Goal: Contribute content: Contribute content

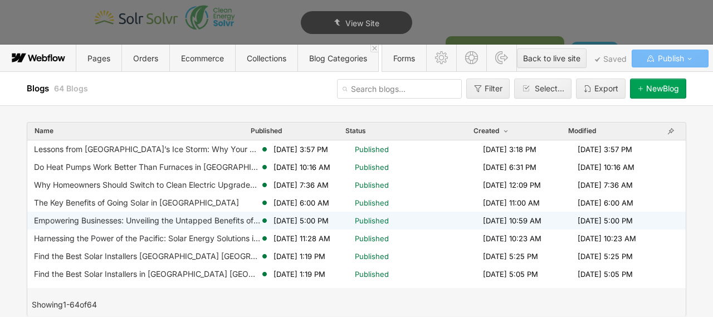
click at [143, 222] on div "Empowering Businesses: Unveiling the Untapped Benefits of Solar Power in [GEOGR…" at bounding box center [147, 220] width 226 height 9
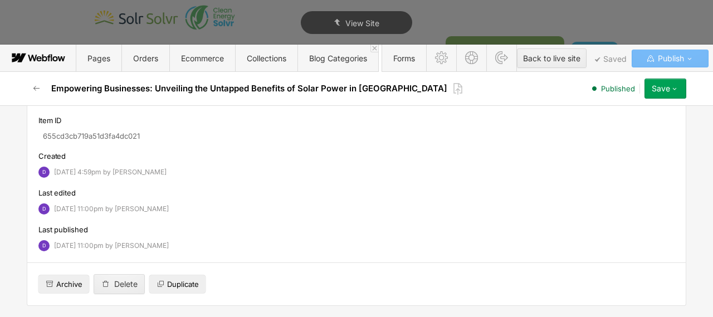
scroll to position [4393, 0]
type textarea "x"
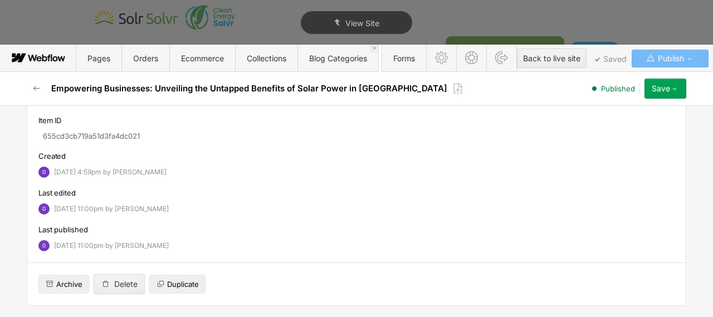
paste input "Discover how solar power can boost your business in [GEOGRAPHIC_DATA]. Explore …"
type input "Discover how solar power can boost your business in [GEOGRAPHIC_DATA]. Explore …"
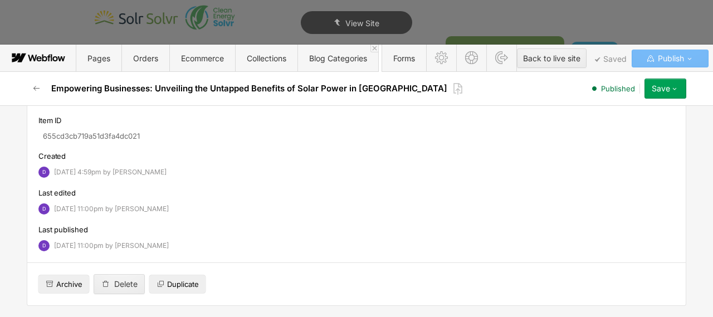
click at [655, 96] on button "Save" at bounding box center [666, 89] width 42 height 20
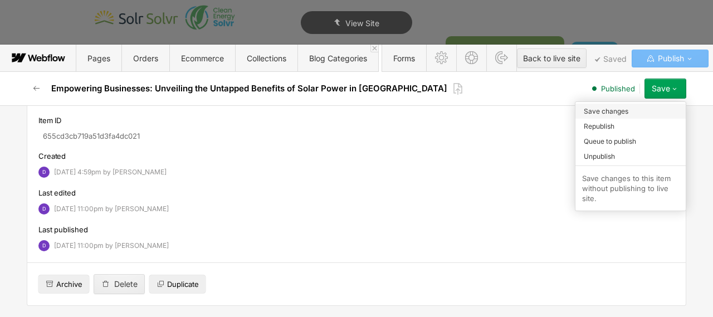
click at [646, 110] on div "Save changes" at bounding box center [630, 111] width 110 height 15
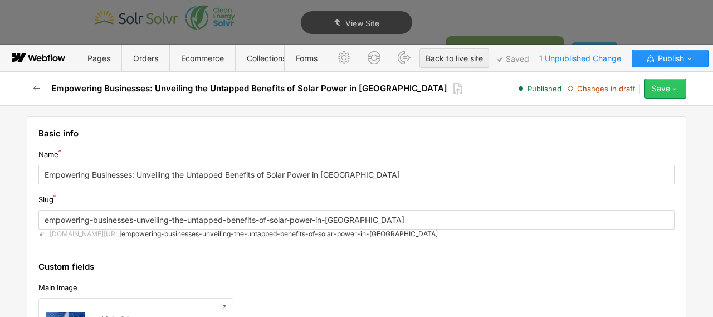
click at [672, 87] on icon "button" at bounding box center [674, 88] width 9 height 9
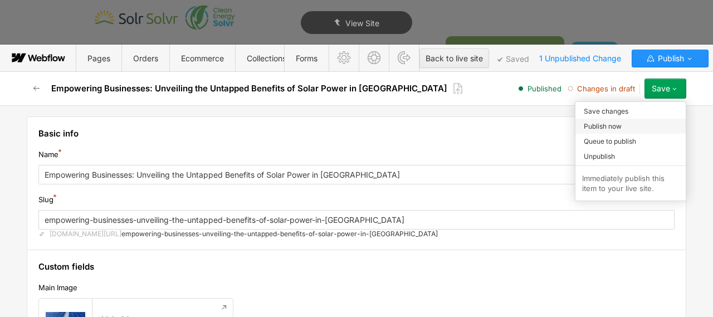
click at [634, 125] on div "Publish now" at bounding box center [630, 126] width 110 height 15
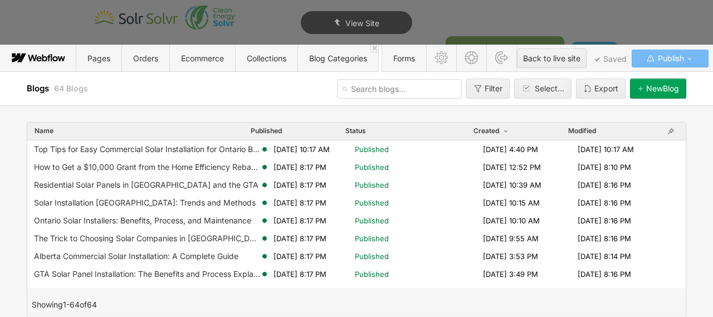
scroll to position [437, 0]
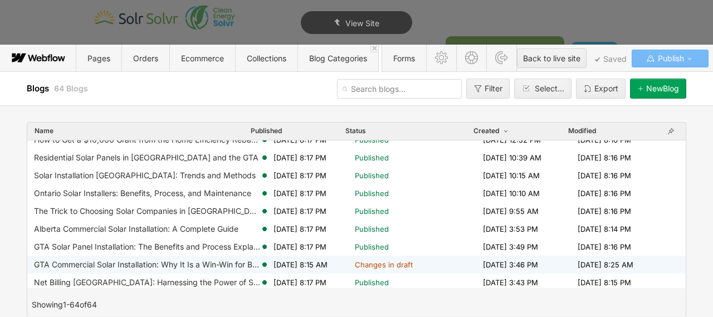
click at [157, 264] on div "GTA Commercial Solar Installation: Why It Is a Win-Win for Businesses" at bounding box center [147, 264] width 226 height 9
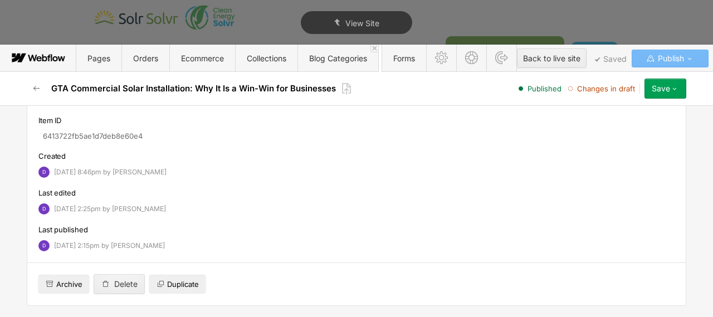
scroll to position [5353, 0]
type textarea "x"
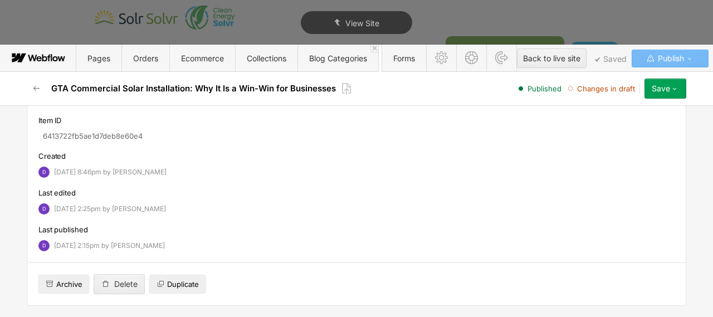
paste input "It Is a Win-Win for Businesses"
type input "GTA Commercial Solar Installation: Why It Is a Win-Win for Businesses"
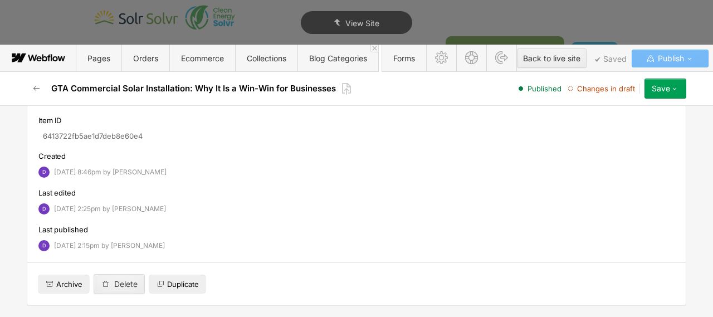
click at [665, 87] on div "Save" at bounding box center [661, 88] width 18 height 9
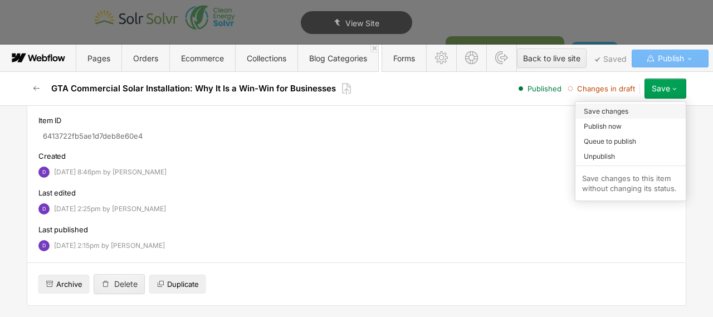
click at [629, 109] on div "Save changes" at bounding box center [630, 111] width 110 height 15
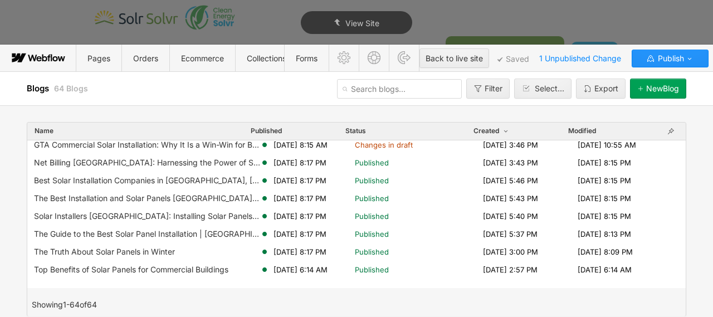
scroll to position [518, 0]
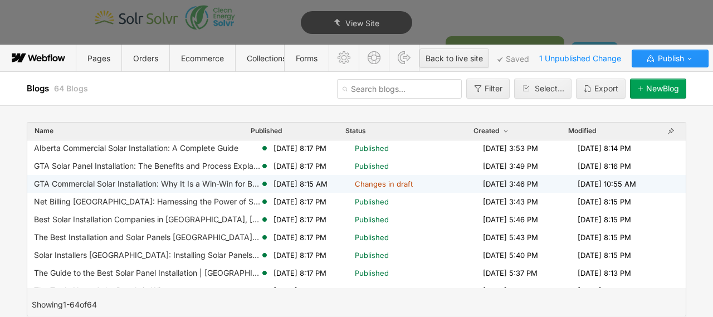
click at [391, 182] on span "Changes in draft" at bounding box center [384, 184] width 58 height 10
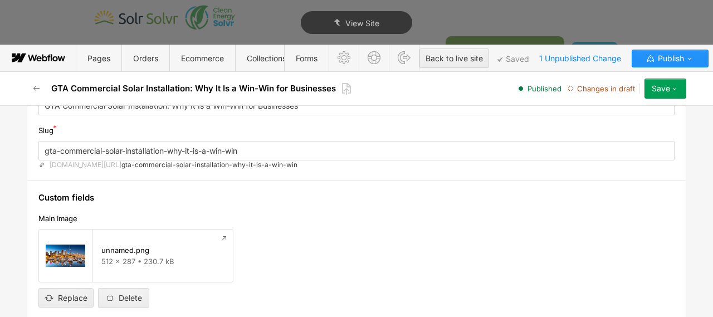
scroll to position [71, 0]
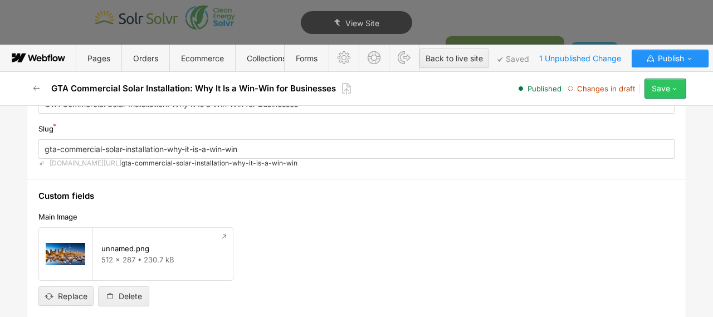
click at [672, 89] on icon "button" at bounding box center [674, 88] width 9 height 9
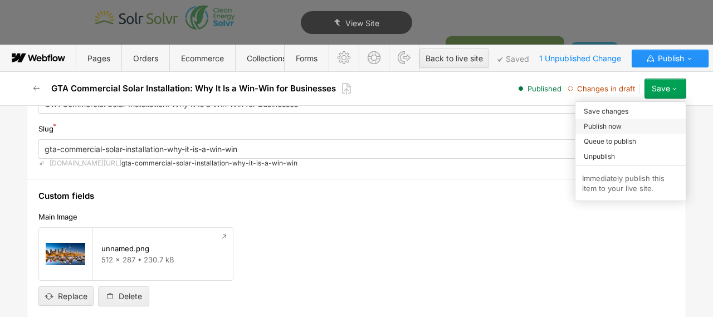
click at [642, 124] on div "Publish now" at bounding box center [630, 126] width 110 height 15
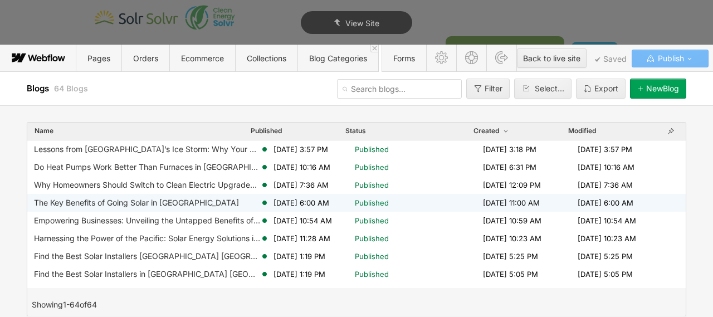
click at [184, 208] on div "The Key Benefits of Going Solar in [GEOGRAPHIC_DATA] [DATE] 6:00 AM Published […" at bounding box center [356, 203] width 658 height 18
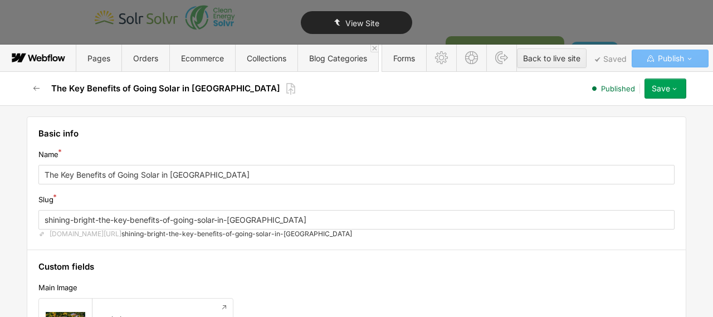
type textarea "x"
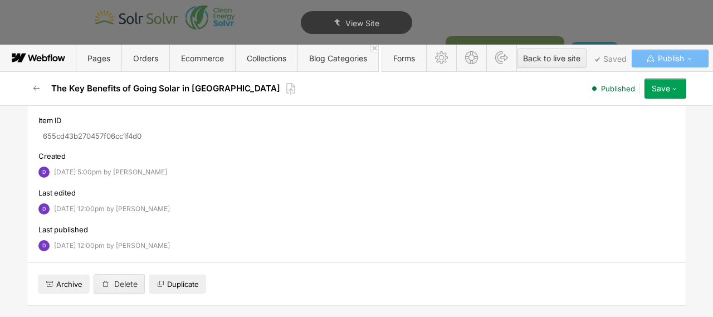
scroll to position [3911, 0]
paste input "text"
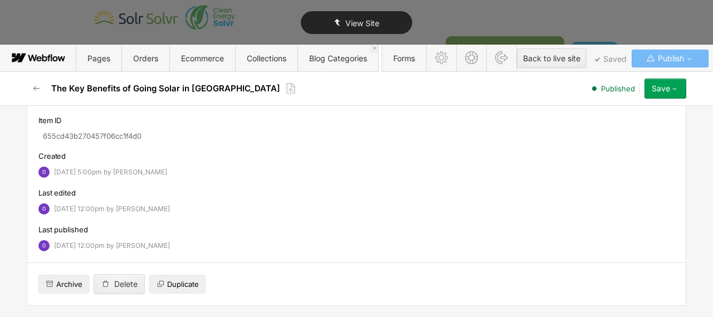
type input "The Key Benefits of Going Solar in [GEOGRAPHIC_DATA]"
type textarea "x"
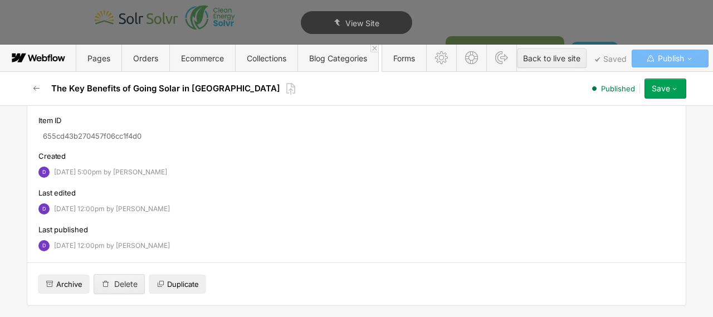
paste input "Explore the key benefits of going solar in [GEOGRAPHIC_DATA], from cost savings…"
type input "Explore the key benefits of going solar in [GEOGRAPHIC_DATA], from cost savings…"
click at [666, 90] on div "Save" at bounding box center [661, 88] width 18 height 9
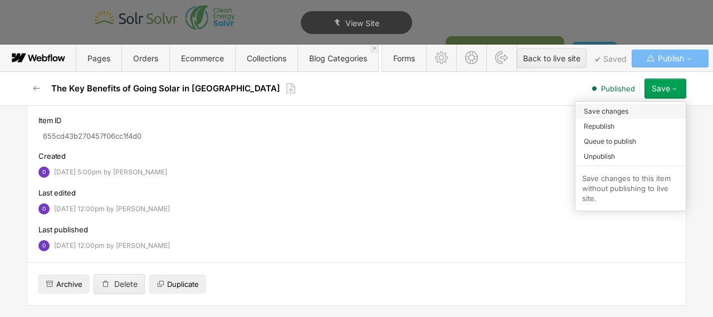
click at [623, 111] on span "Save changes" at bounding box center [606, 111] width 45 height 11
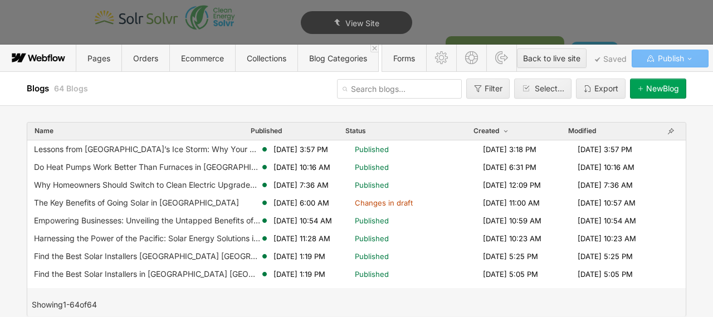
click at [185, 204] on div "The Key Benefits of Going Solar in [GEOGRAPHIC_DATA]" at bounding box center [136, 202] width 205 height 9
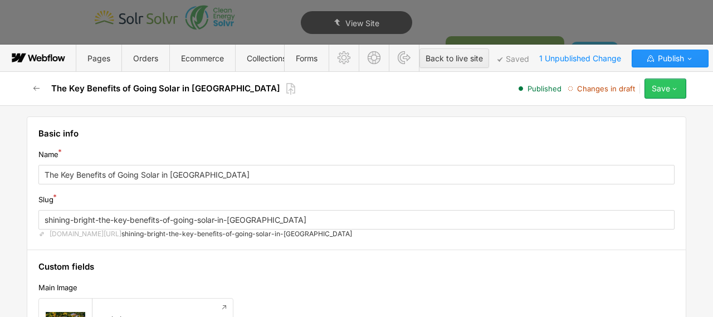
click at [664, 86] on div "Save" at bounding box center [661, 88] width 18 height 9
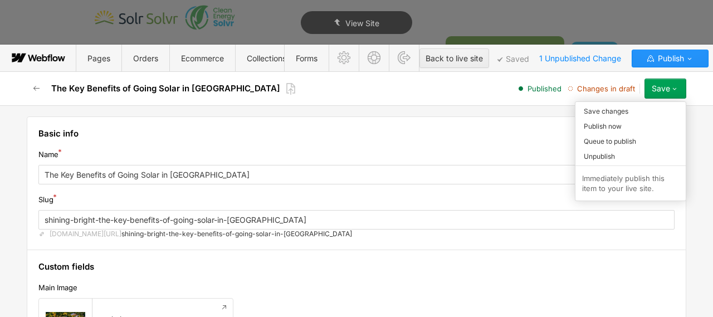
click at [625, 126] on div "Publish now" at bounding box center [630, 126] width 110 height 15
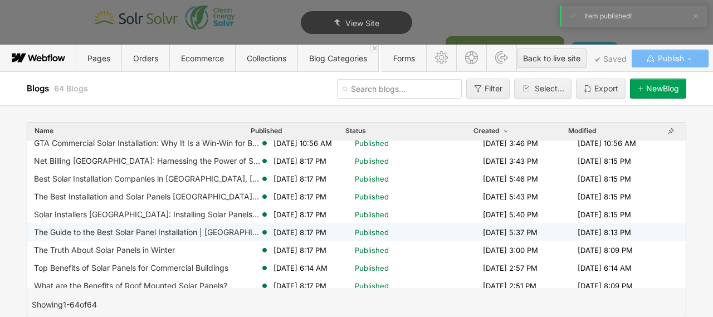
scroll to position [590, 0]
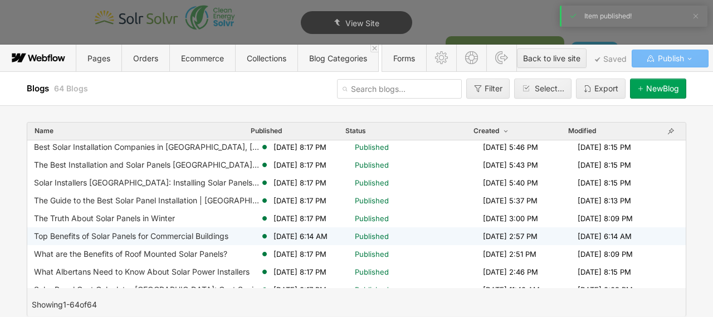
click at [174, 231] on div "Top Benefits of Solar Panels for Commercial Buildings [DATE] 6:14 AM Published …" at bounding box center [356, 236] width 658 height 18
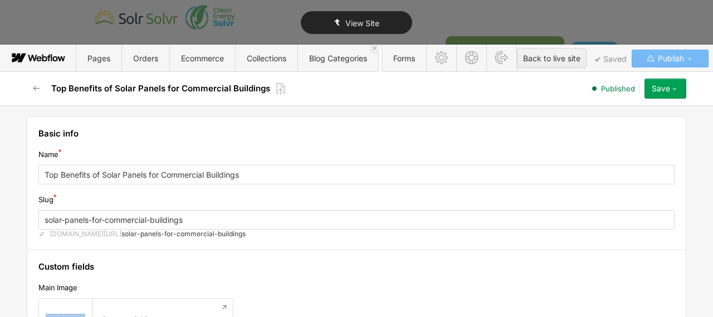
type textarea "x"
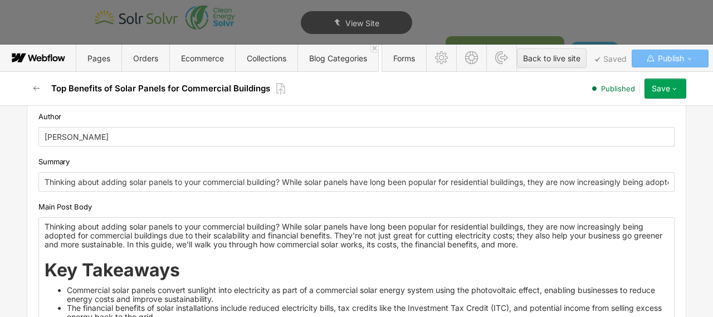
scroll to position [305, 0]
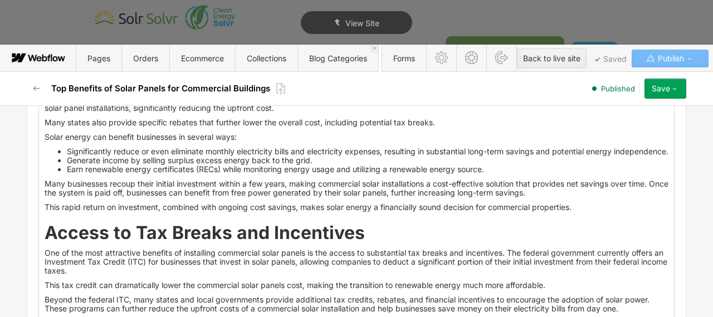
click at [235, 206] on div "Thinking about adding solar panels to your commercial building? While solar pan…" at bounding box center [356, 14] width 635 height 2313
click at [215, 206] on div "Thinking about adding solar panels to your commercial building? While solar pan…" at bounding box center [356, 14] width 635 height 2313
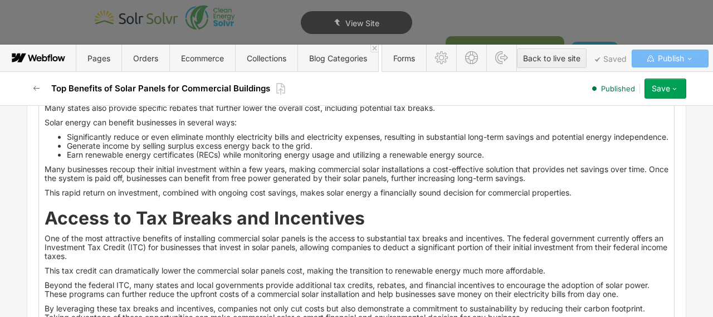
click at [195, 191] on div "Thinking about adding solar panels to your commercial building? While solar pan…" at bounding box center [356, 7] width 635 height 2298
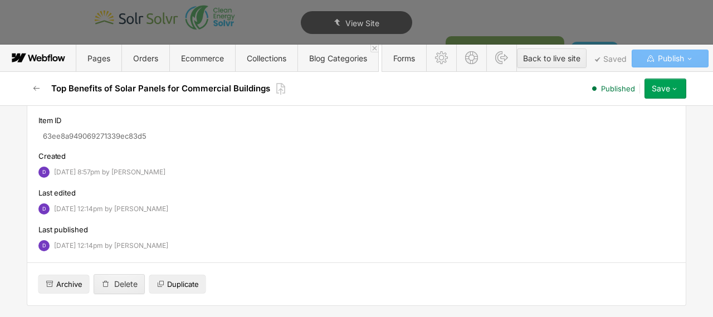
scroll to position [4039, 0]
paste input "Top Benefits of"
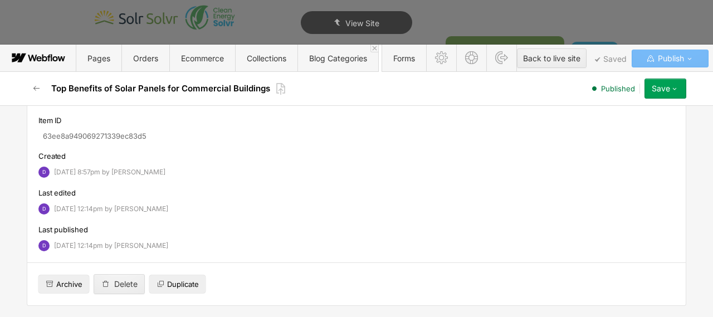
type input "Top Benefits of Solar Panels for Commercial Buildings"
type textarea "x"
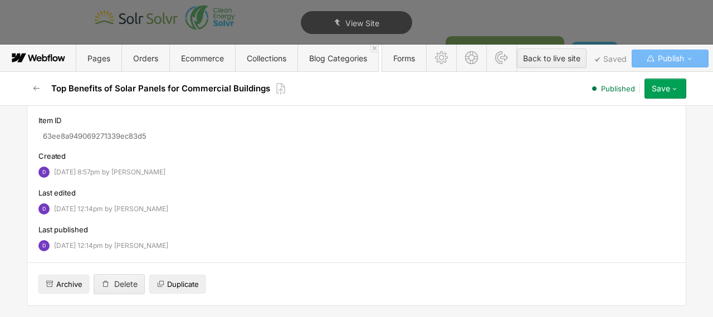
paste input "Discover key insights and practical tips for implementing solar panels in comme…"
type input "Discover key insights and practical tips for implementing solar panels in comme…"
click at [675, 89] on icon "button" at bounding box center [674, 88] width 9 height 9
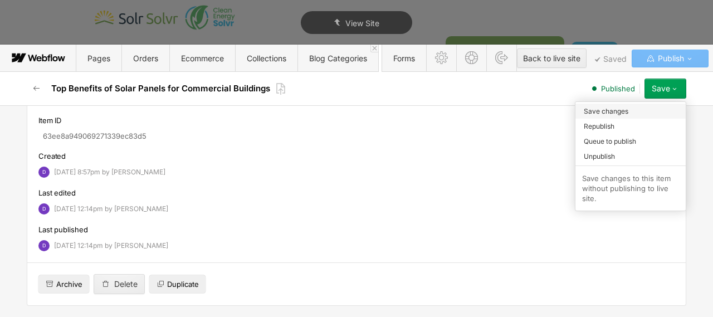
click at [632, 111] on div "Save changes" at bounding box center [630, 111] width 110 height 15
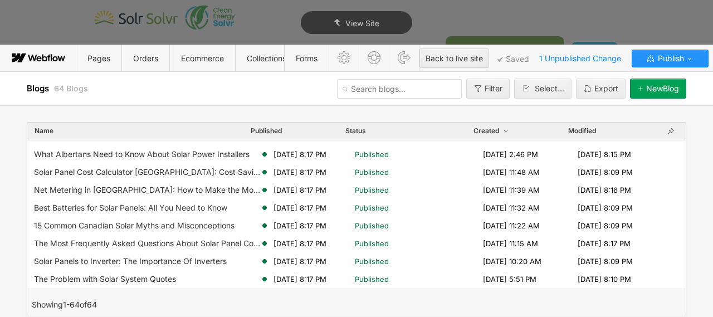
scroll to position [632, 0]
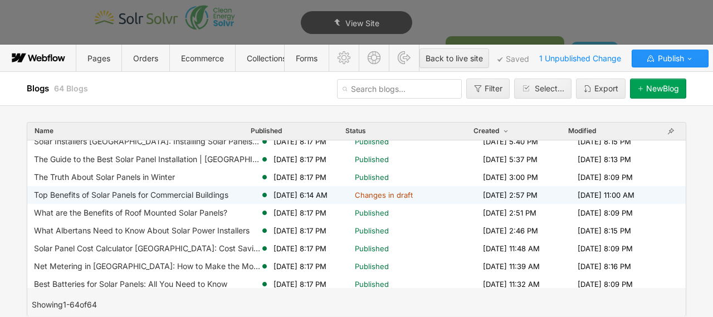
click at [382, 198] on span "Changes in draft" at bounding box center [384, 195] width 58 height 10
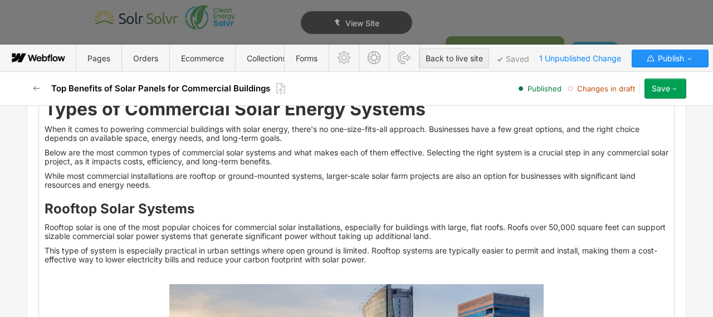
scroll to position [1296, 0]
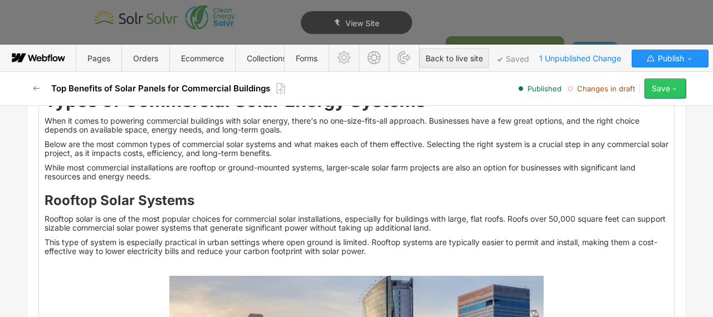
click at [666, 87] on div "Save" at bounding box center [661, 88] width 18 height 9
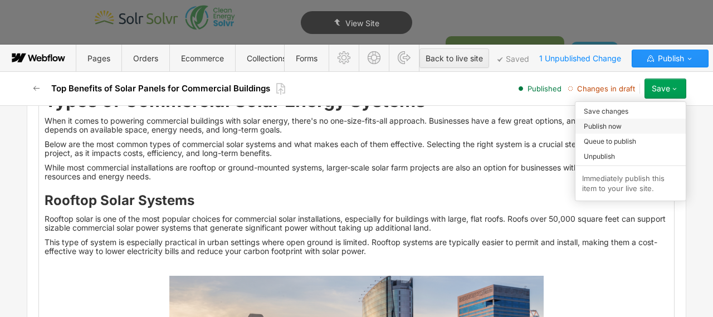
click at [633, 124] on div "Publish now" at bounding box center [630, 126] width 110 height 15
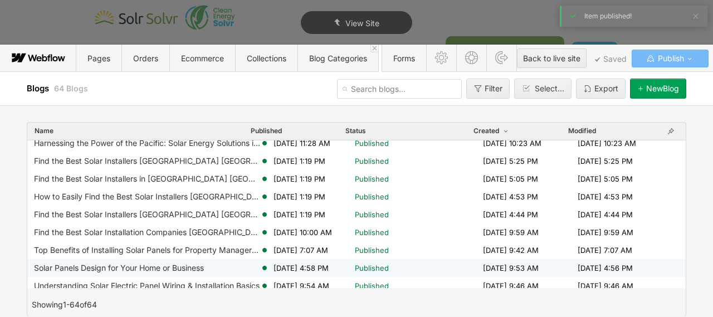
scroll to position [102, 0]
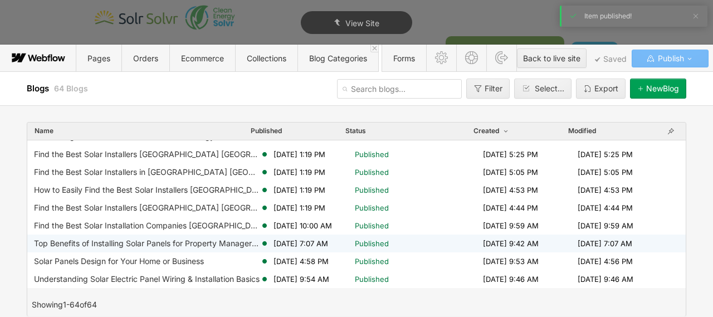
click at [210, 247] on div "Top Benefits of Installing Solar Panels for Property Managers: [GEOGRAPHIC_DATA…" at bounding box center [147, 243] width 226 height 9
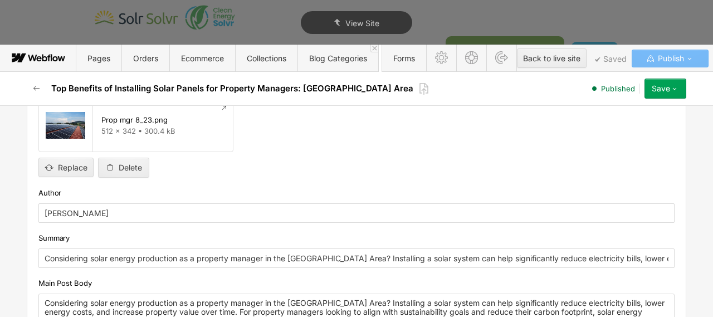
scroll to position [0, 0]
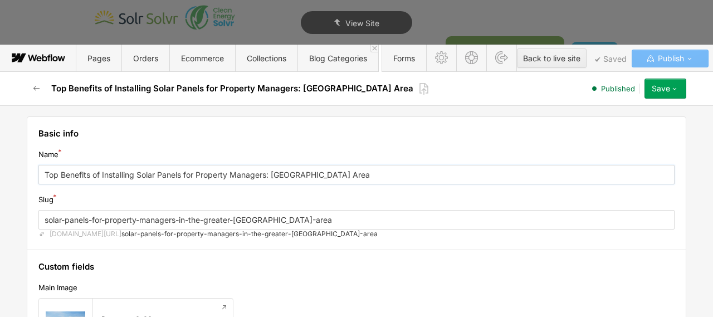
click at [241, 176] on input "Top Benefits of Installing Solar Panels for Property Managers: [GEOGRAPHIC_DATA…" at bounding box center [356, 174] width 636 height 19
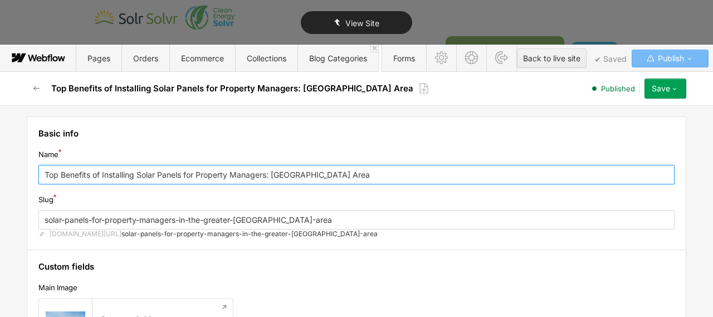
type textarea "x"
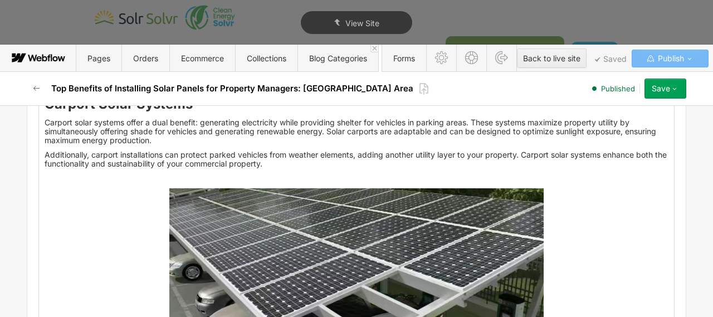
scroll to position [1249, 0]
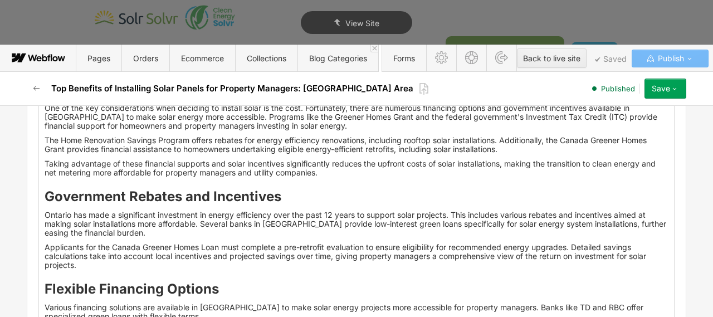
scroll to position [1942, 0]
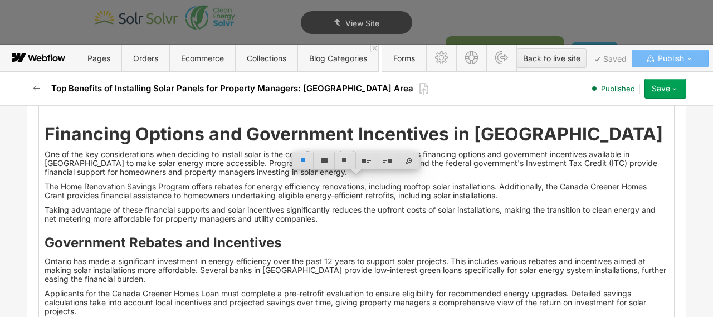
click at [198, 159] on div "Considering solar energy production as a property manager in the [GEOGRAPHIC_DA…" at bounding box center [356, 10] width 635 height 2919
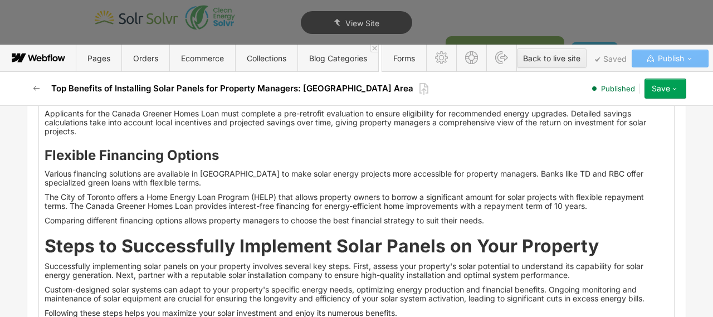
scroll to position [2076, 0]
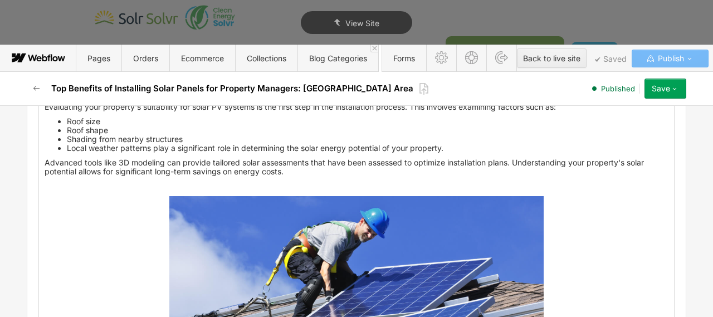
scroll to position [2281, 0]
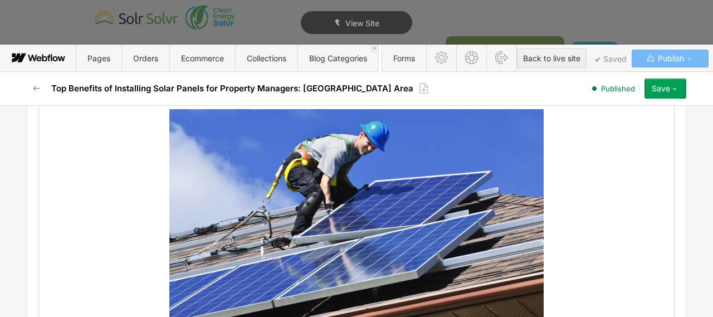
scroll to position [2497, 0]
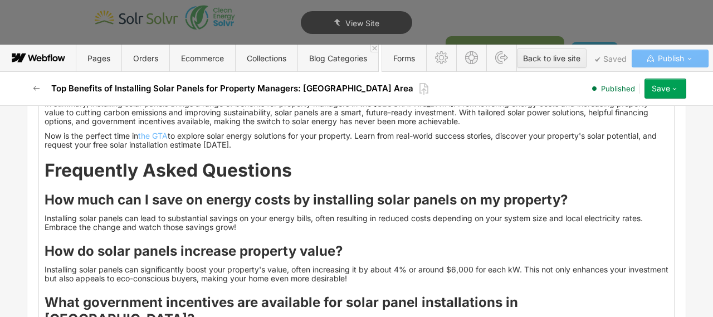
scroll to position [3297, 0]
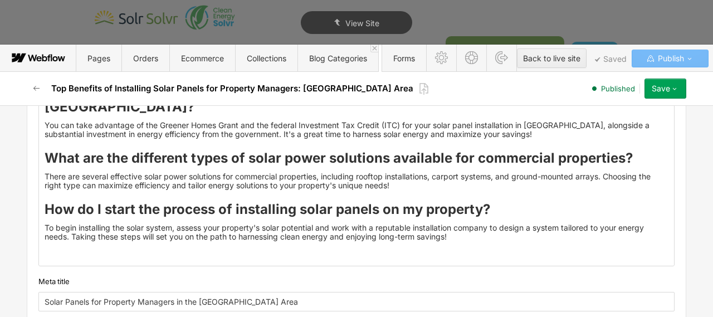
scroll to position [3506, 0]
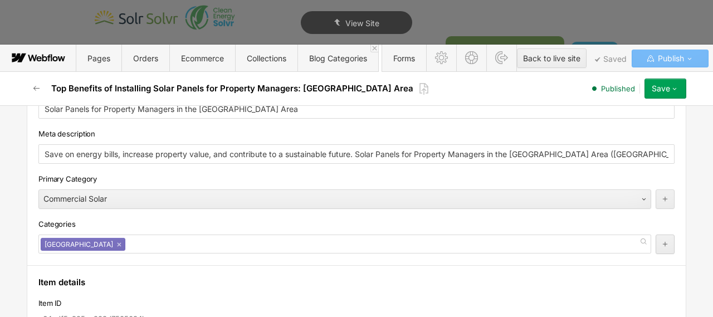
scroll to position [3804, 0]
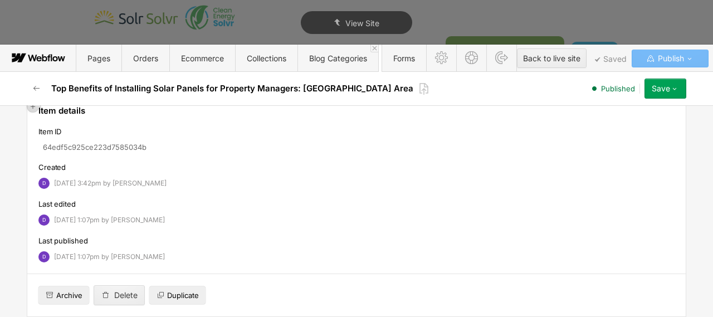
scroll to position [3981, 0]
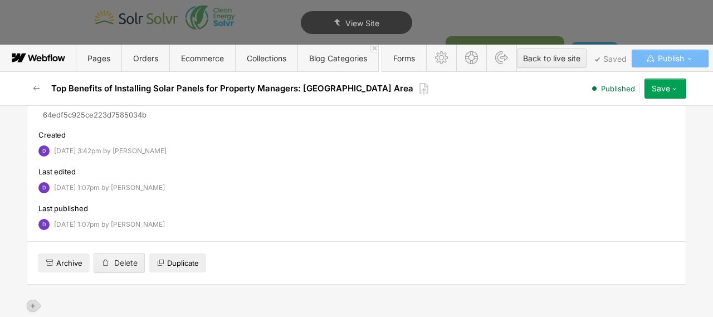
scroll to position [4192, 0]
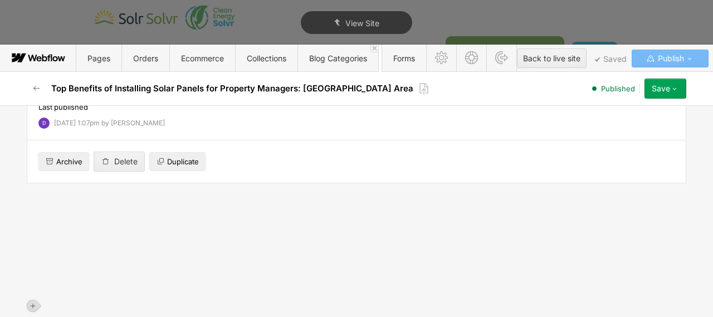
scroll to position [4469, 0]
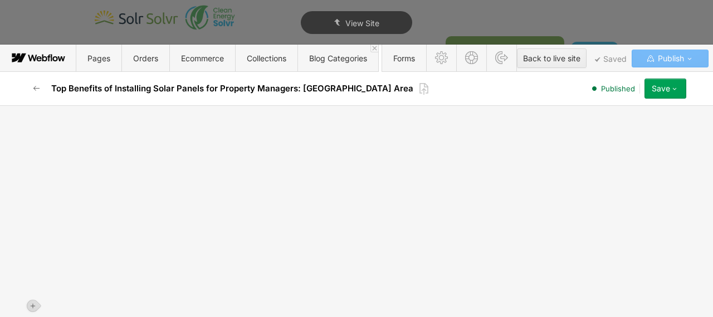
scroll to position [4820, 0]
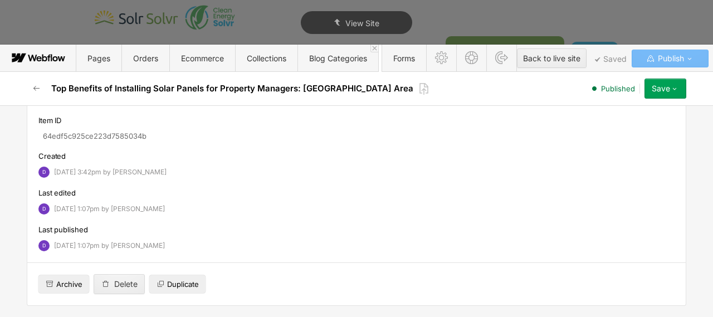
paste input "Top Benefits of Installing Solar Panels for Property Managers:"
type input "Top Benefits of Installing Solar Panels for Property Managers: [GEOGRAPHIC_DATA…"
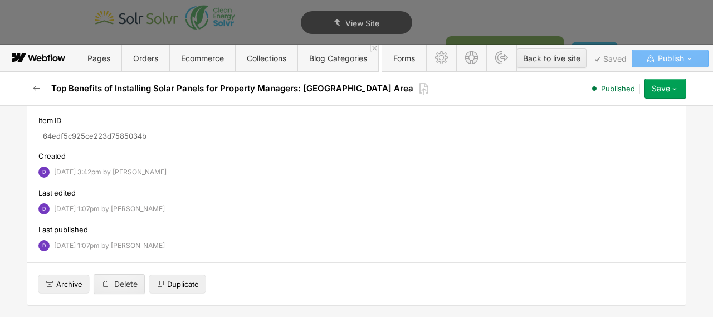
type textarea "x"
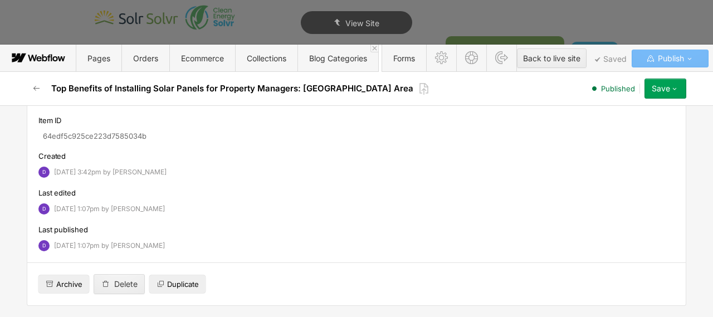
paste input "Explore the benefits and challenges of solar panels for property managers in th…"
type input "Explore the benefits and challenges of solar panels for property managers in th…"
click at [662, 93] on button "Save" at bounding box center [666, 89] width 42 height 20
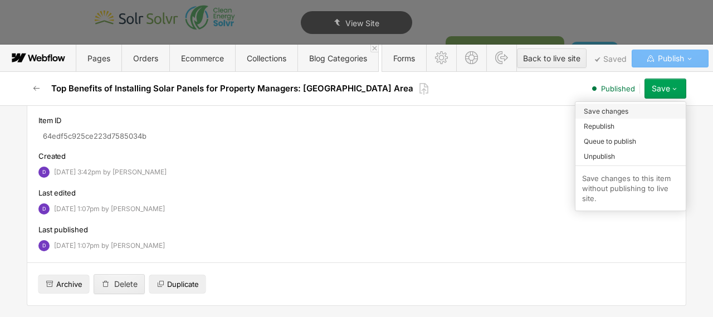
click at [634, 110] on div "Save changes" at bounding box center [630, 111] width 110 height 15
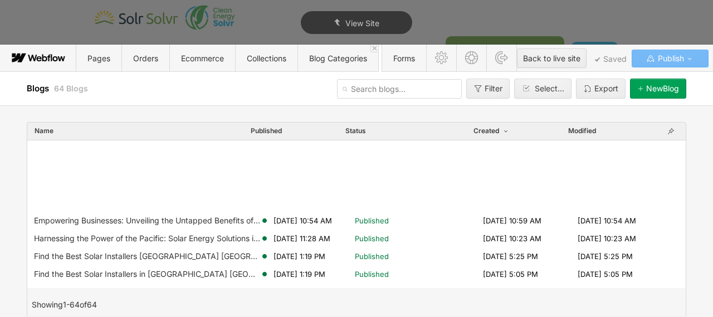
click at [393, 245] on div "Empowering Businesses: Unveiling the Untapped Benefits of Solar Power in [GEOGR…" at bounding box center [356, 214] width 658 height 148
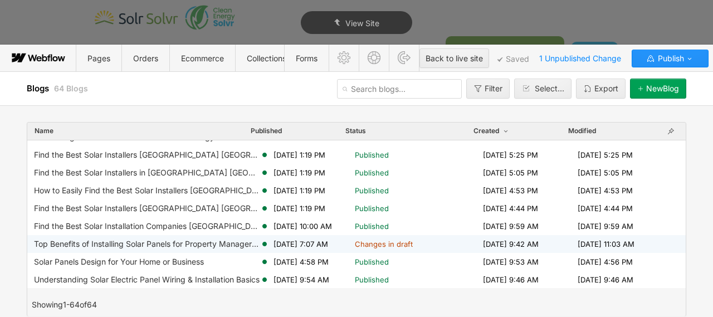
click at [234, 244] on div "Top Benefits of Installing Solar Panels for Property Managers: [GEOGRAPHIC_DATA…" at bounding box center [147, 244] width 226 height 9
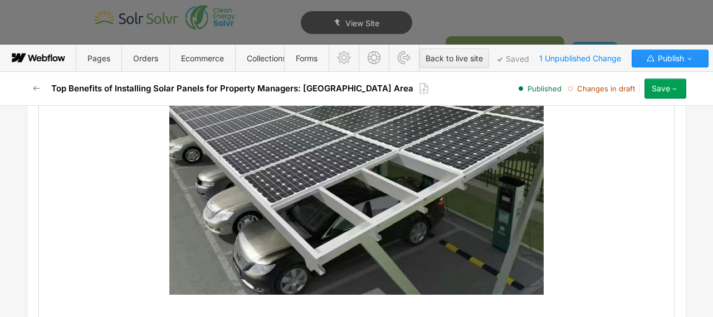
scroll to position [2389, 0]
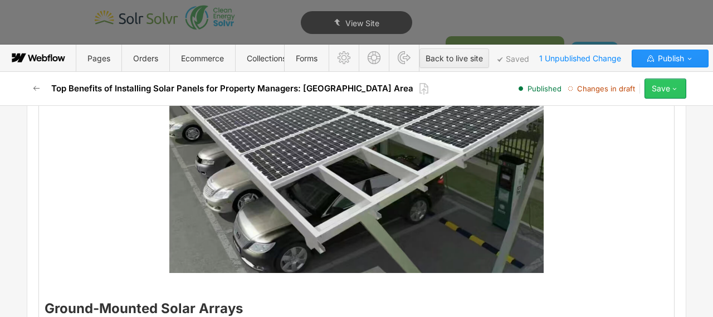
click at [672, 93] on button "Save" at bounding box center [666, 89] width 42 height 20
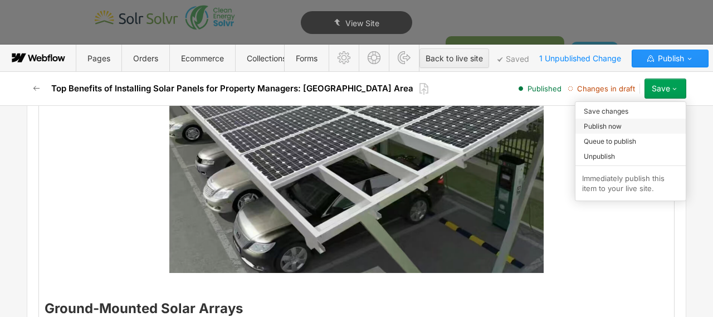
click at [628, 126] on div "Publish now" at bounding box center [630, 126] width 110 height 15
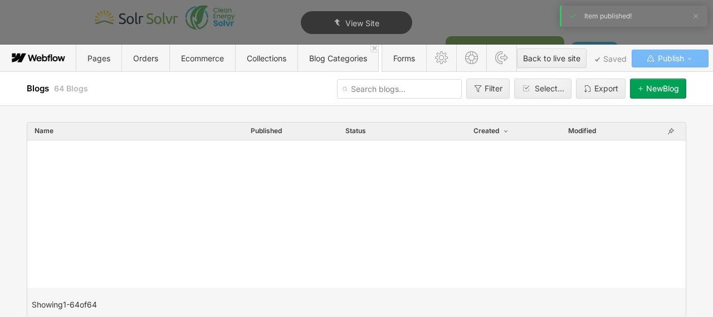
scroll to position [0, 0]
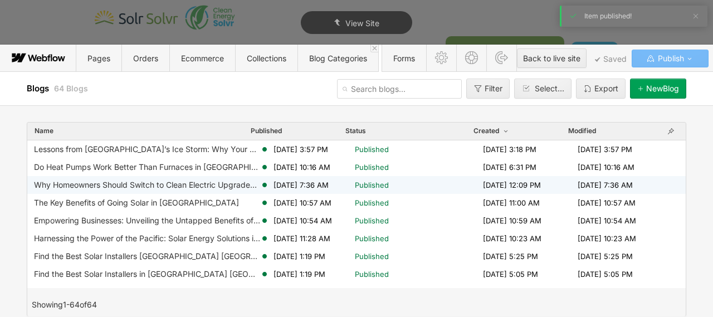
click at [207, 185] on div "Why Homeowners Should Switch to Clean Electric Upgrades Now" at bounding box center [147, 184] width 226 height 9
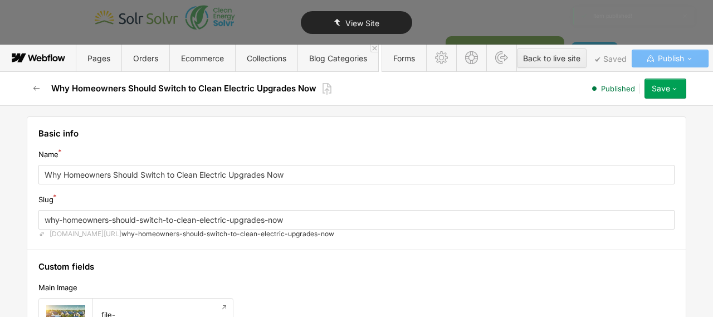
type textarea "x"
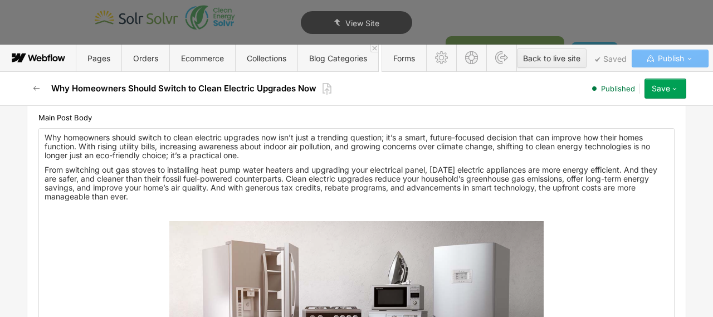
click at [296, 207] on p "‍" at bounding box center [357, 211] width 624 height 9
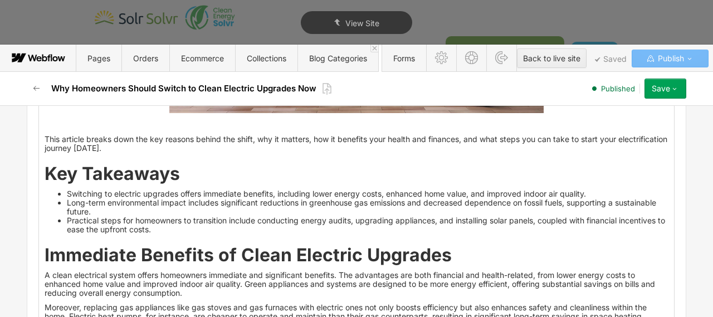
scroll to position [618, 0]
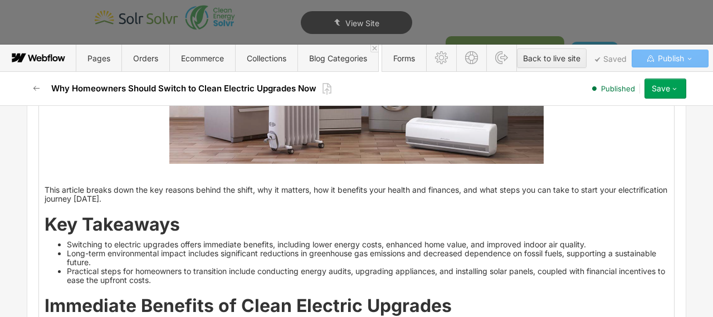
click at [252, 175] on p "‍" at bounding box center [357, 175] width 624 height 9
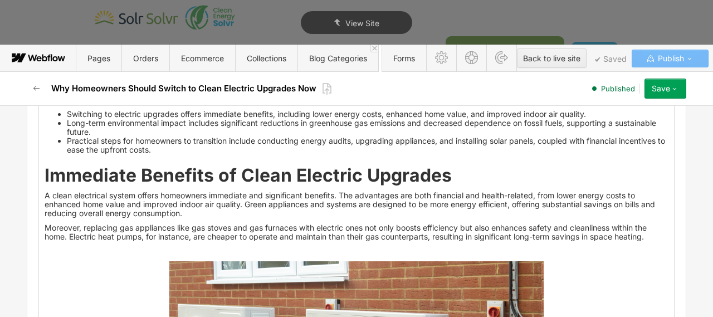
scroll to position [822, 0]
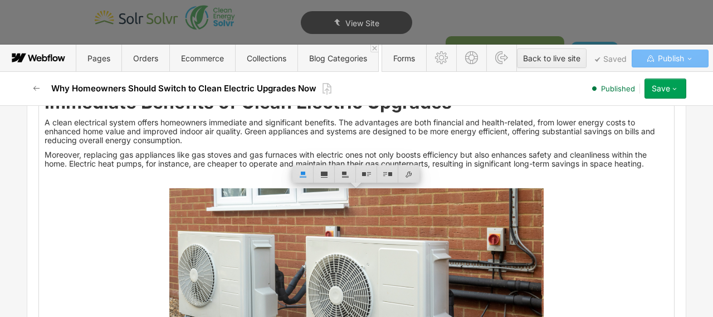
click at [274, 177] on p "‍" at bounding box center [357, 178] width 624 height 9
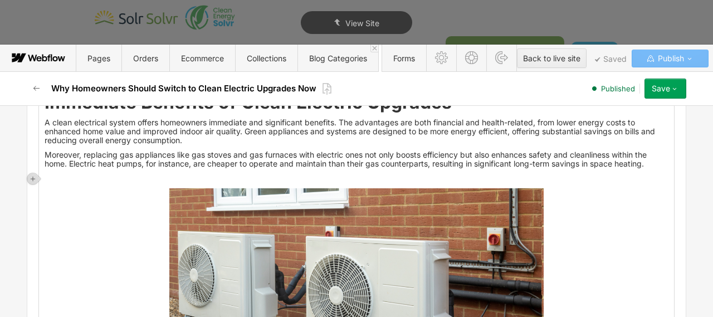
scroll to position [1004, 0]
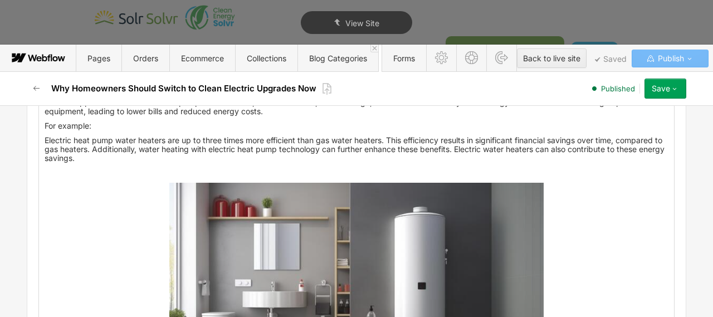
scroll to position [1208, 0]
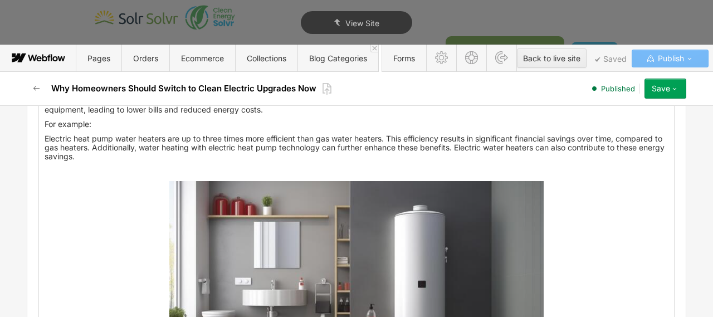
click at [214, 174] on p "‍" at bounding box center [357, 171] width 624 height 9
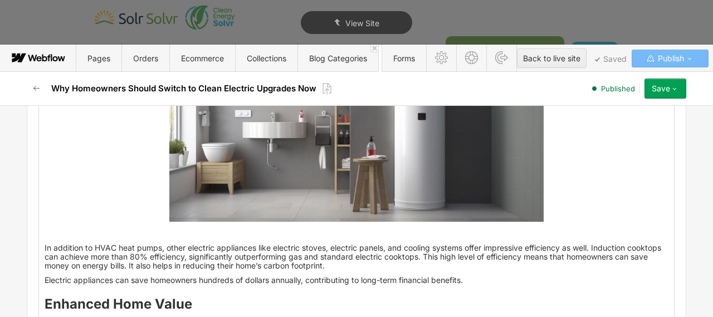
click at [256, 232] on p "‍" at bounding box center [357, 233] width 624 height 9
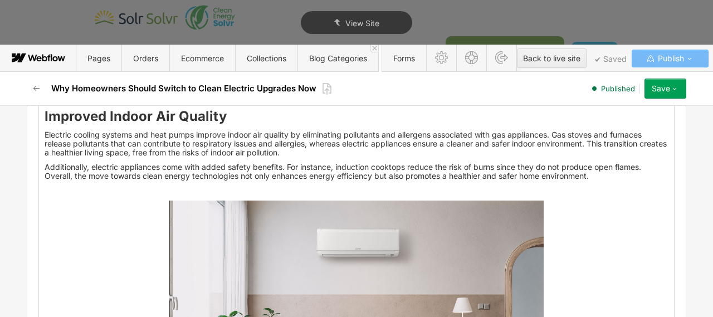
scroll to position [1629, 0]
click at [238, 192] on p "‍" at bounding box center [357, 191] width 624 height 9
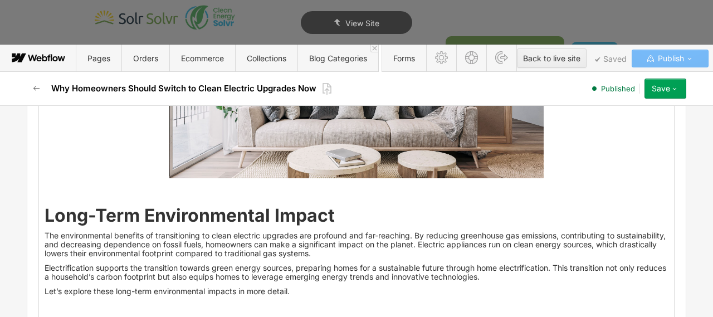
click at [219, 193] on p "‍" at bounding box center [357, 189] width 624 height 9
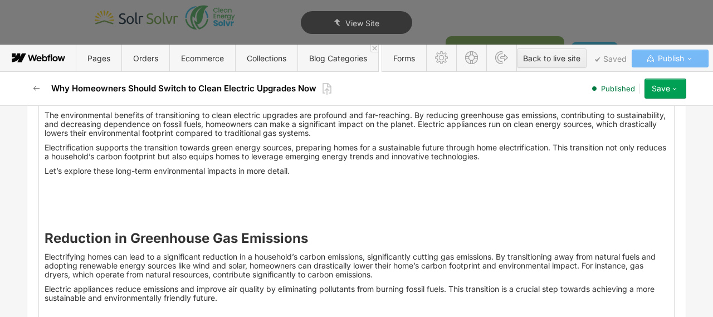
scroll to position [2047, 0]
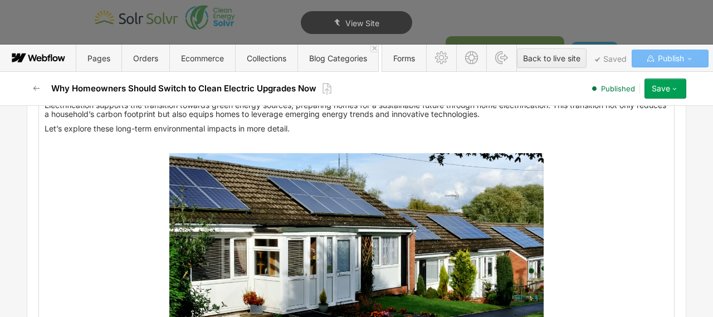
click at [211, 143] on p "‍" at bounding box center [357, 143] width 624 height 9
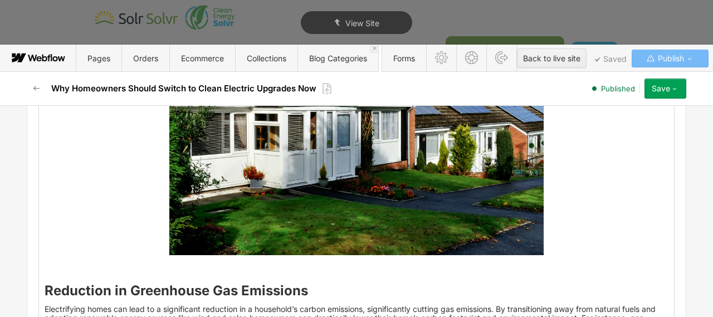
scroll to position [2171, 0]
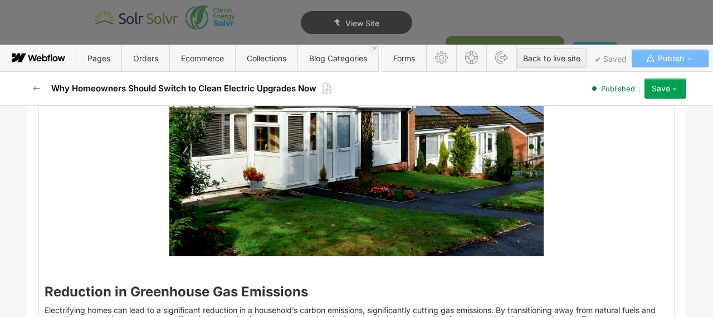
click at [177, 263] on p "‍" at bounding box center [357, 267] width 624 height 9
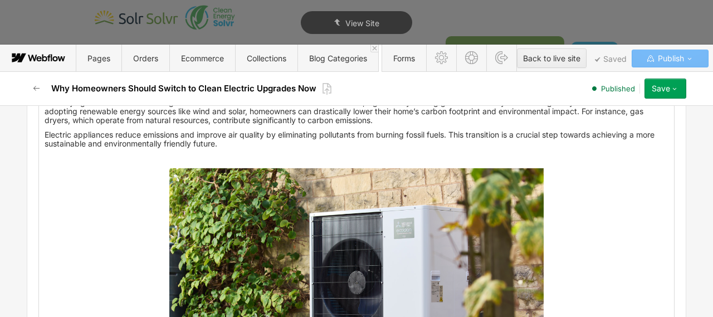
scroll to position [2379, 0]
click at [180, 157] on p "‍" at bounding box center [357, 157] width 624 height 9
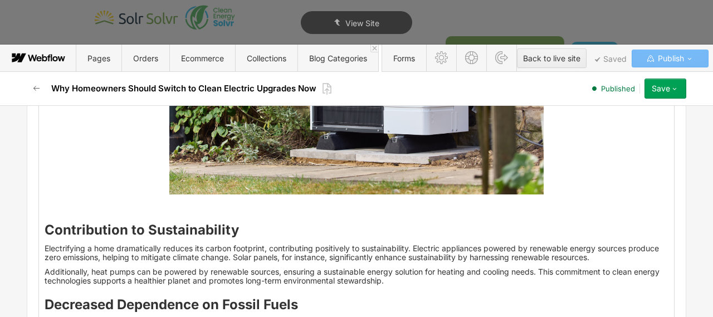
scroll to position [2604, 0]
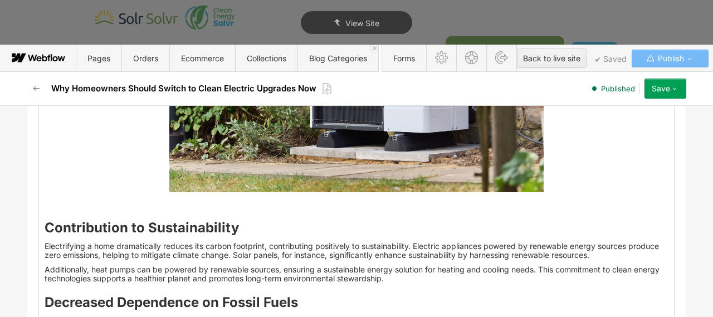
click at [177, 199] on div "Why homeowners should switch to clean electric upgrades now isn’t just a trendi…" at bounding box center [356, 200] width 635 height 4622
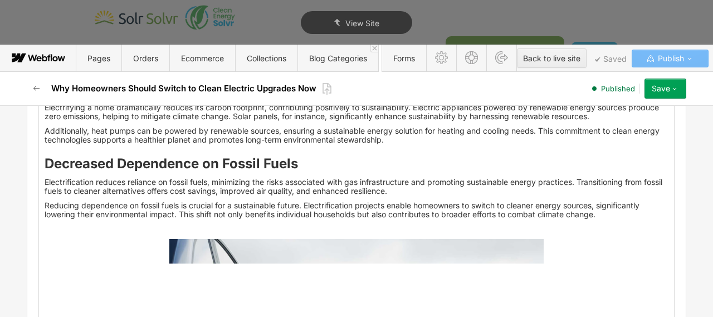
scroll to position [2795, 0]
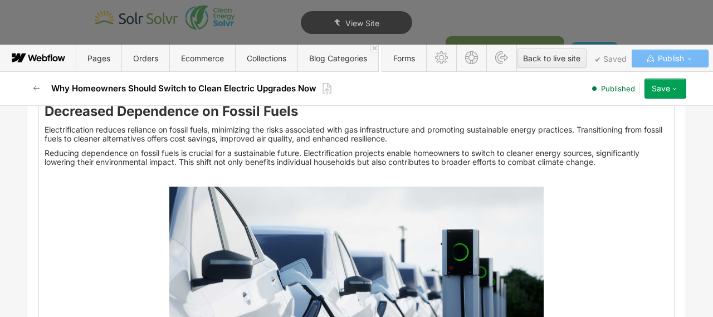
click at [179, 173] on p "‍" at bounding box center [357, 176] width 624 height 9
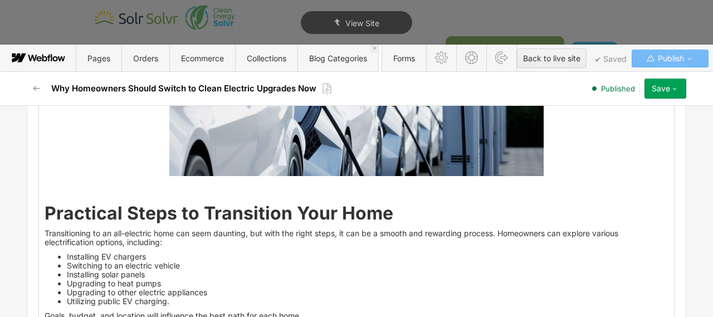
click at [174, 186] on p "‍" at bounding box center [357, 187] width 624 height 9
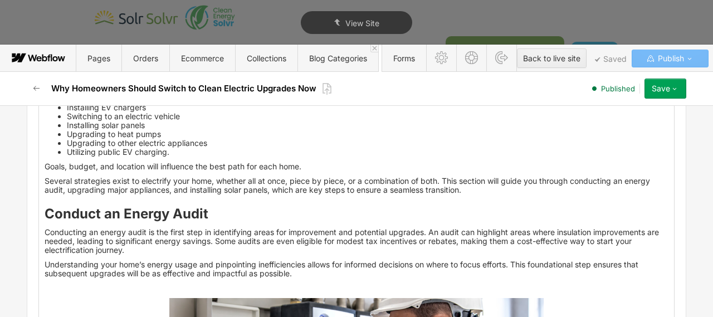
scroll to position [3236, 0]
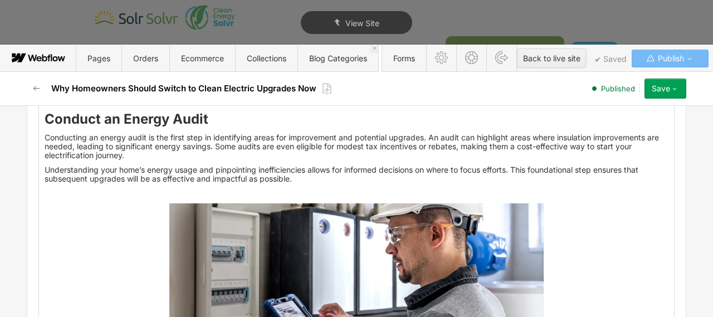
click at [174, 193] on p "‍" at bounding box center [357, 193] width 624 height 9
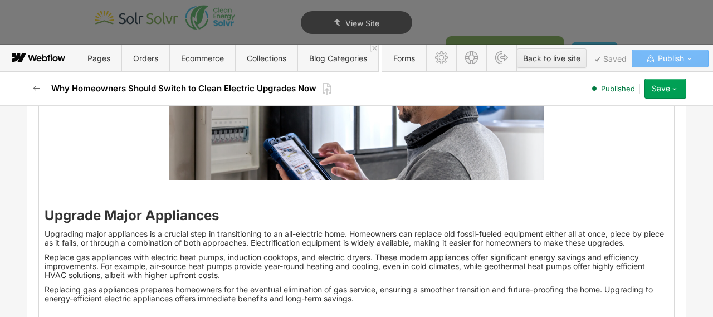
scroll to position [3420, 0]
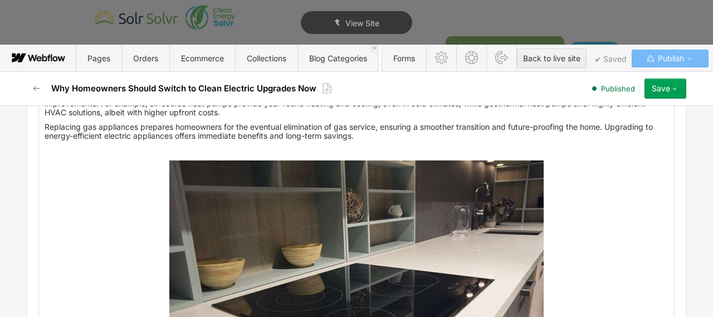
click at [175, 148] on p "‍" at bounding box center [357, 150] width 624 height 9
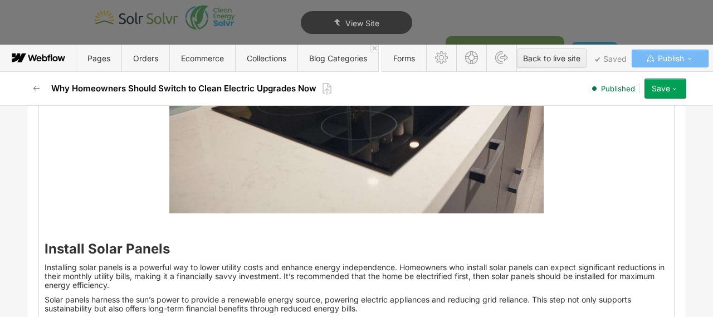
scroll to position [3767, 0]
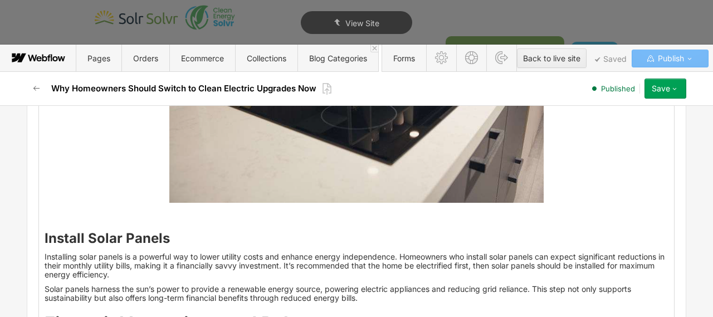
click at [156, 217] on p "‍" at bounding box center [357, 214] width 624 height 9
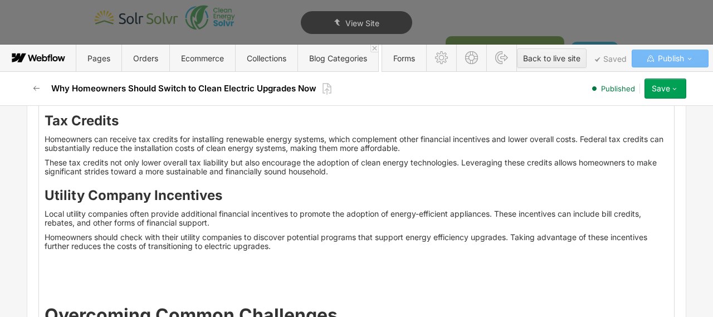
scroll to position [4213, 0]
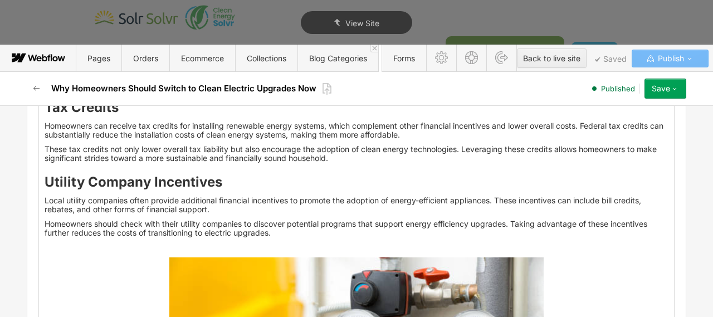
click at [165, 244] on p "‍" at bounding box center [357, 247] width 624 height 9
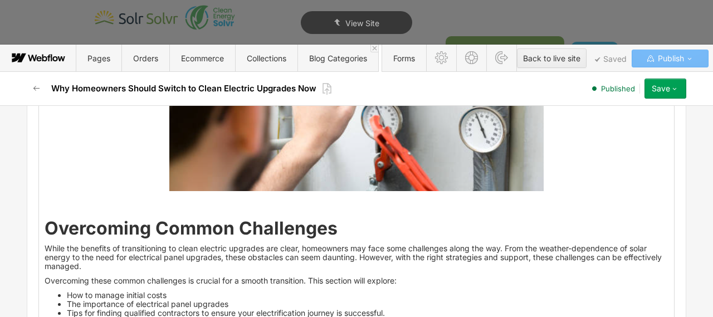
scroll to position [4530, 0]
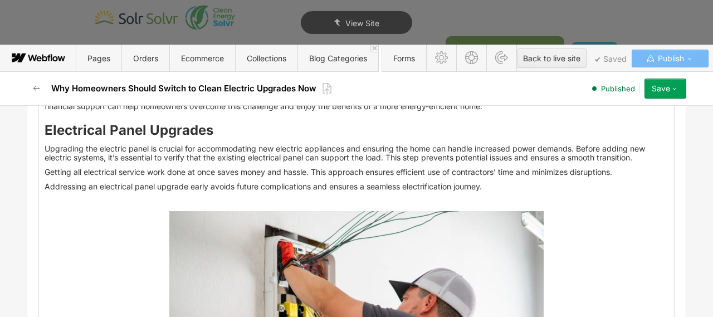
scroll to position [4861, 0]
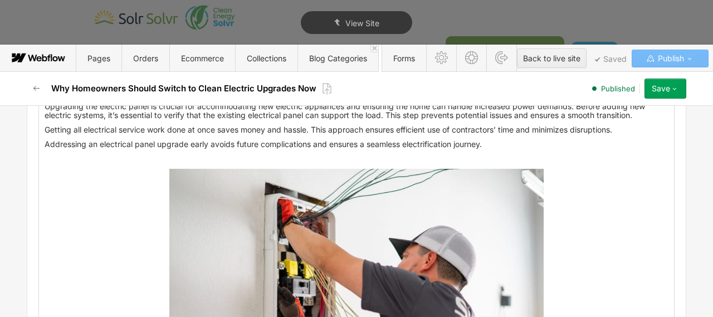
click at [164, 156] on p "‍" at bounding box center [357, 158] width 624 height 9
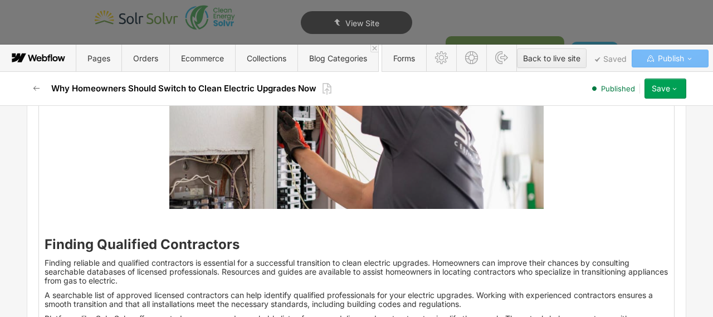
scroll to position [5060, 0]
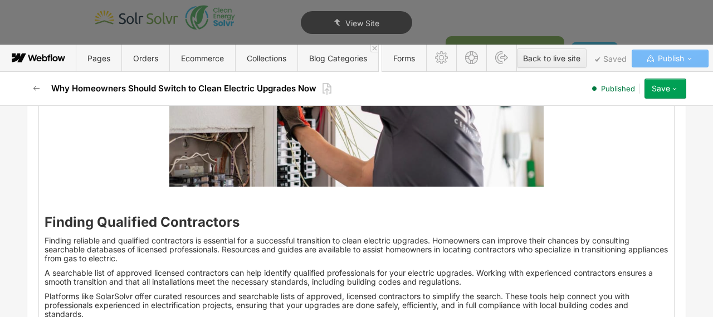
click at [164, 199] on p "‍" at bounding box center [357, 198] width 624 height 9
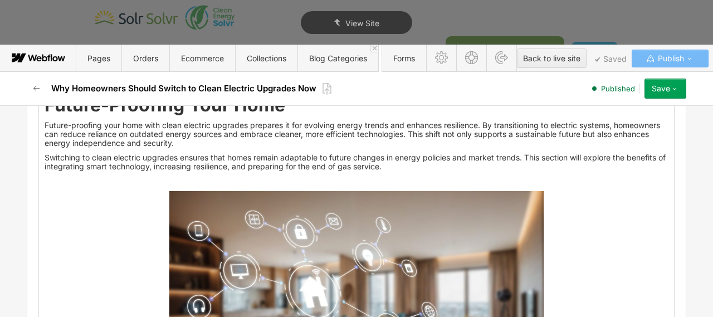
scroll to position [5307, 0]
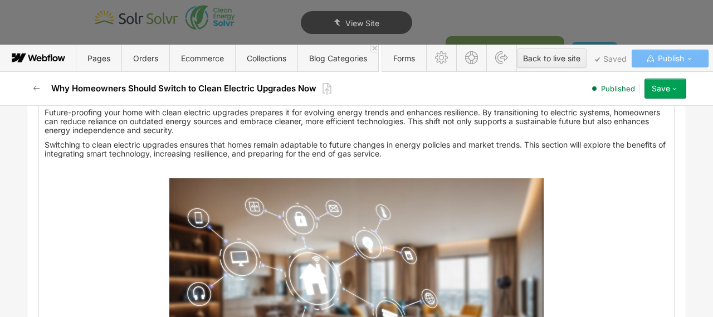
click at [177, 167] on p "‍" at bounding box center [357, 168] width 624 height 9
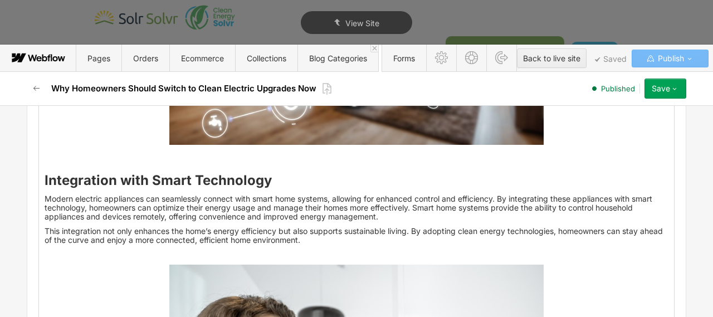
click at [177, 158] on p "‍" at bounding box center [357, 156] width 624 height 9
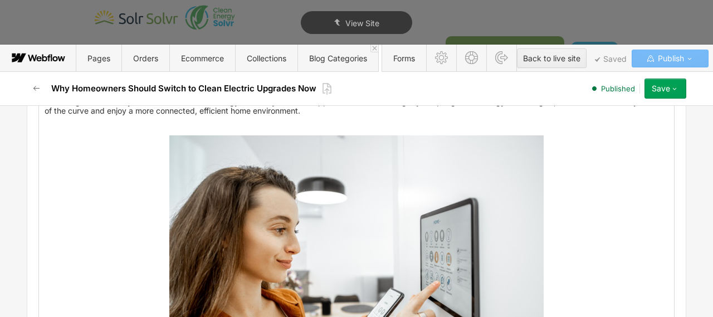
click at [183, 123] on p "‍" at bounding box center [357, 125] width 624 height 9
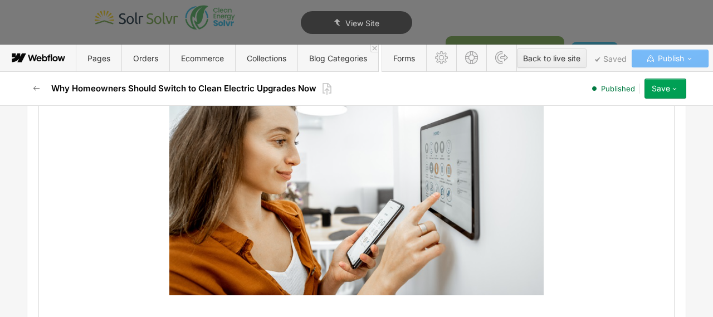
scroll to position [5810, 0]
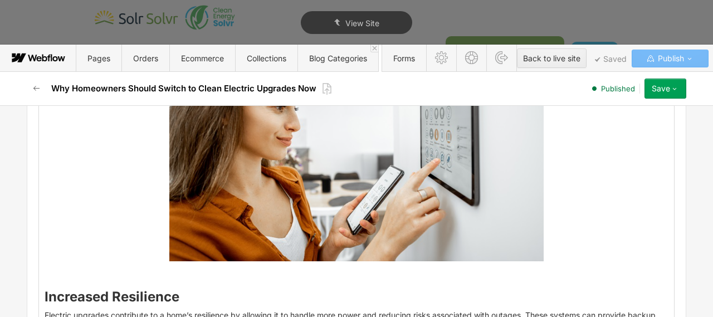
click at [164, 274] on p "‍" at bounding box center [357, 272] width 624 height 9
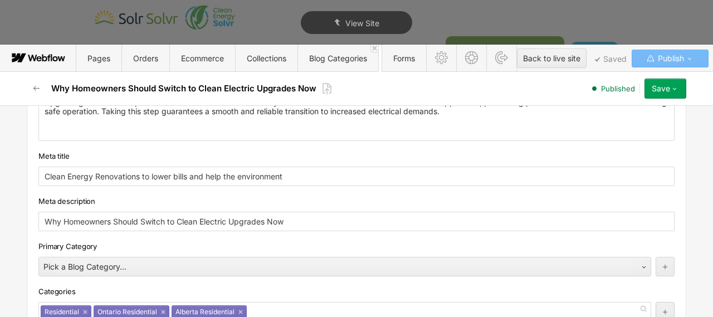
scroll to position [6417, 0]
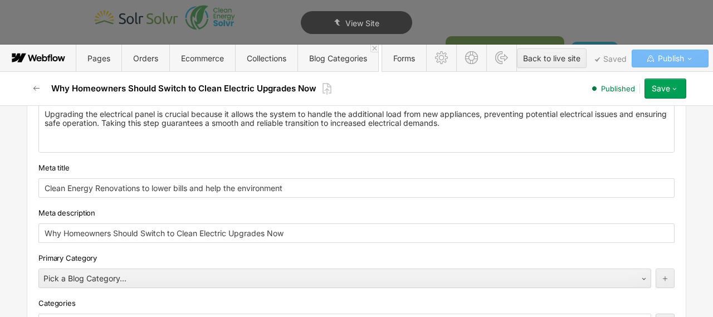
click at [142, 189] on input "Clean Energy Renovations to lower bills and help the environment" at bounding box center [356, 187] width 636 height 19
paste input "Why Homeowners Should Switch to Clean Electric Upgrades Now"
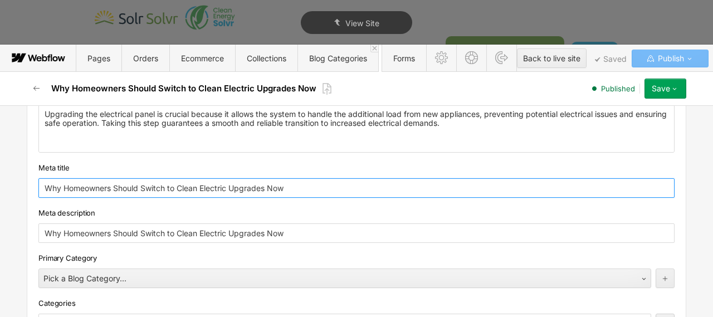
type input "Why Homeowners Should Switch to Clean Electric Upgrades Now"
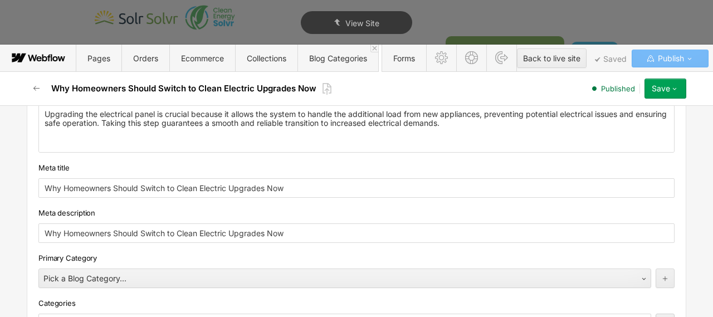
click at [223, 209] on div "Meta description" at bounding box center [356, 213] width 636 height 12
click at [202, 232] on input "Why Homeowners Should Switch to Clean Electric Upgrades Now" at bounding box center [356, 232] width 636 height 19
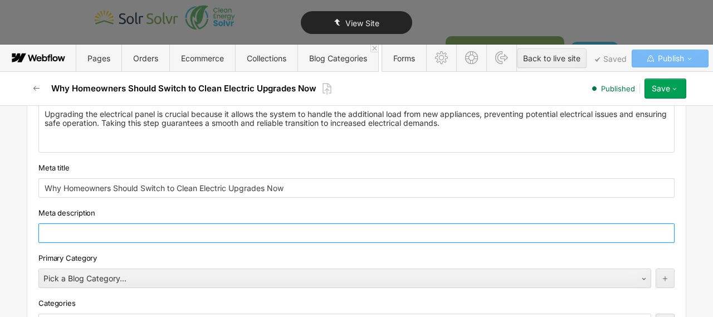
type textarea "x"
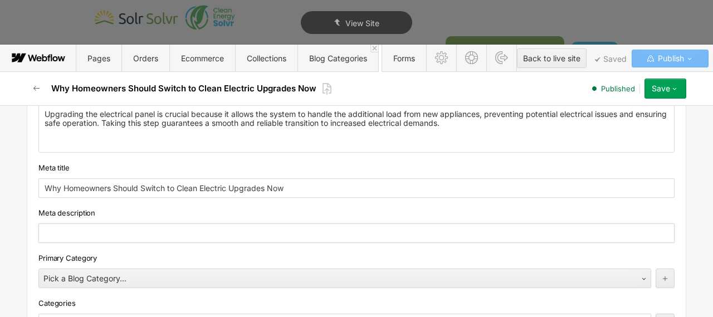
click at [96, 228] on input "text" at bounding box center [356, 232] width 636 height 19
paste input "Discover why switching to clean electric upgrades can save homeowners money and…"
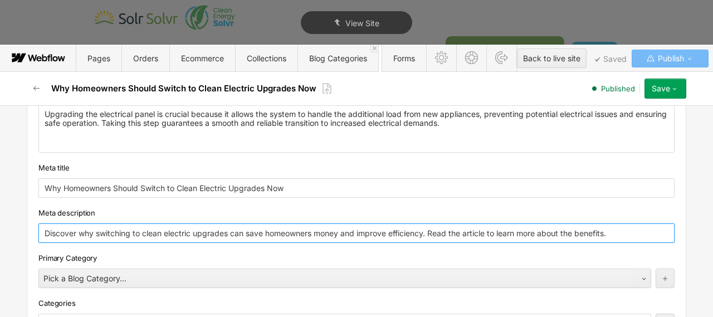
type input "Discover why switching to clean electric upgrades can save homeowners money and…"
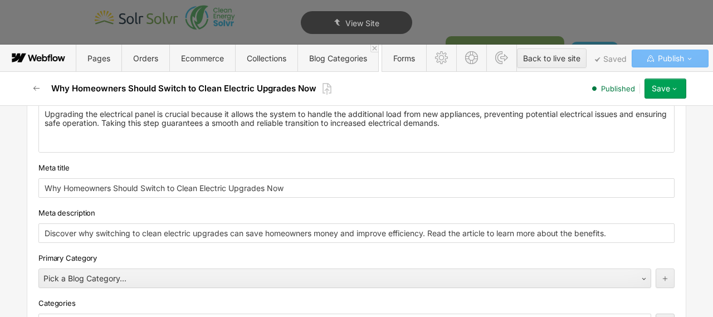
click at [230, 214] on div "Meta description" at bounding box center [356, 213] width 636 height 12
click at [670, 75] on div "Why Homeowners Should Switch to Clean Electric Upgrades Now Published Save Save…" at bounding box center [356, 88] width 668 height 33
click at [672, 90] on icon "button" at bounding box center [674, 88] width 9 height 9
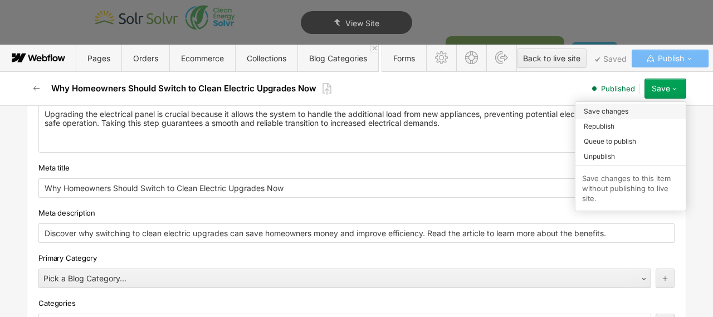
click at [642, 111] on div "Save changes" at bounding box center [630, 111] width 110 height 15
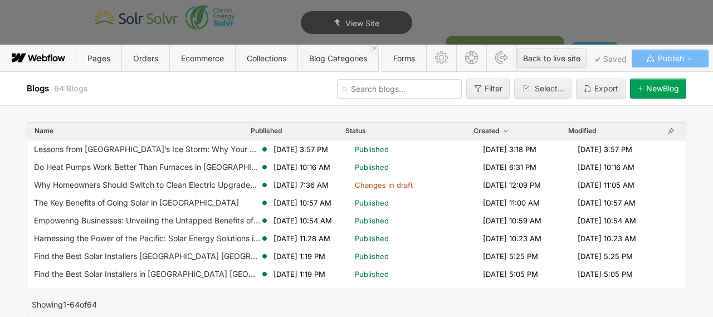
click at [390, 184] on span "Changes in draft" at bounding box center [384, 185] width 58 height 10
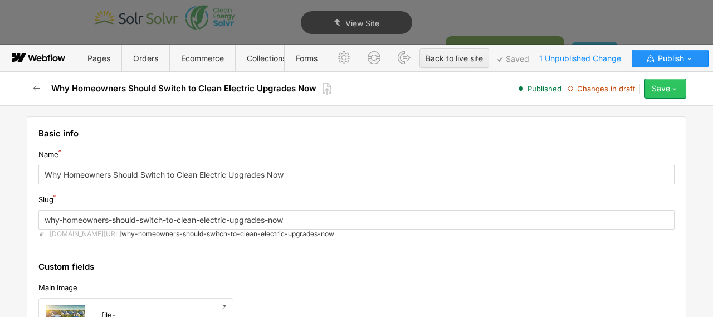
click at [669, 90] on div "Save" at bounding box center [661, 88] width 18 height 9
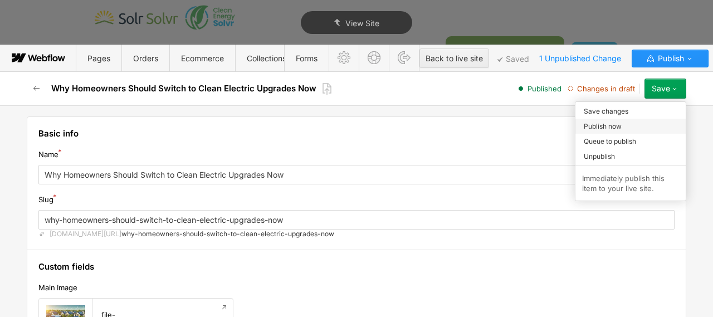
click at [631, 127] on div "Publish now" at bounding box center [630, 126] width 110 height 15
